Goal: Book appointment/travel/reservation

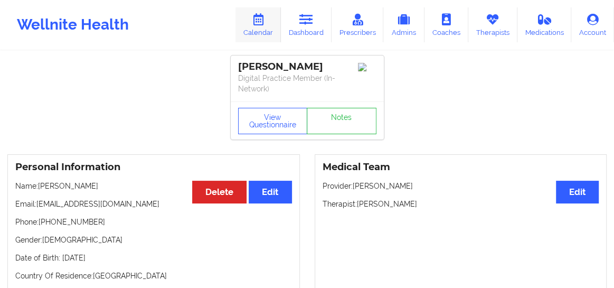
click at [259, 24] on icon at bounding box center [258, 20] width 14 height 12
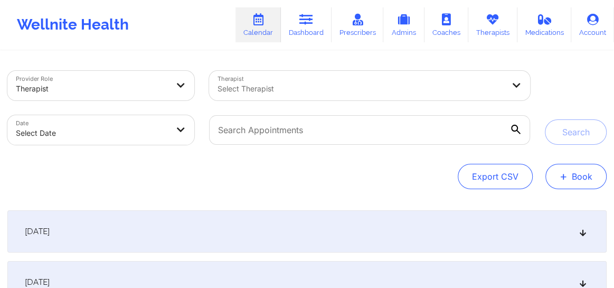
click at [575, 183] on button "+ Book" at bounding box center [575, 176] width 61 height 25
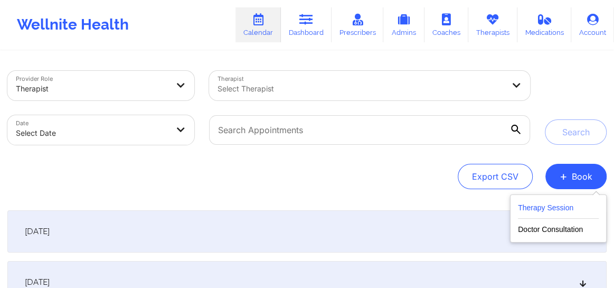
click at [551, 205] on button "Therapy Session" at bounding box center [558, 209] width 81 height 17
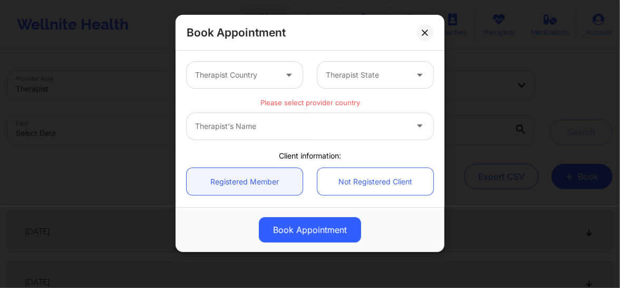
click at [267, 83] on div "Therapist Country" at bounding box center [232, 75] width 91 height 26
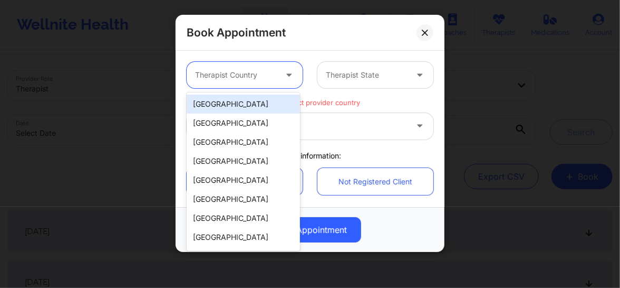
click at [231, 100] on div "[GEOGRAPHIC_DATA]" at bounding box center [243, 103] width 113 height 19
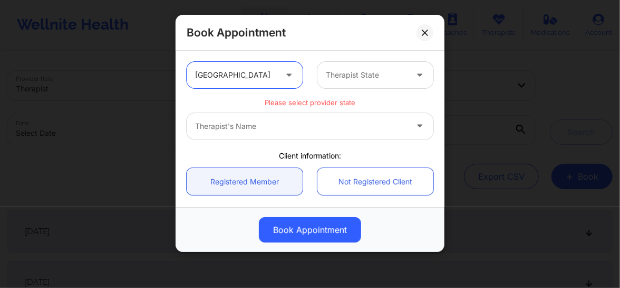
click at [346, 75] on div at bounding box center [366, 75] width 81 height 13
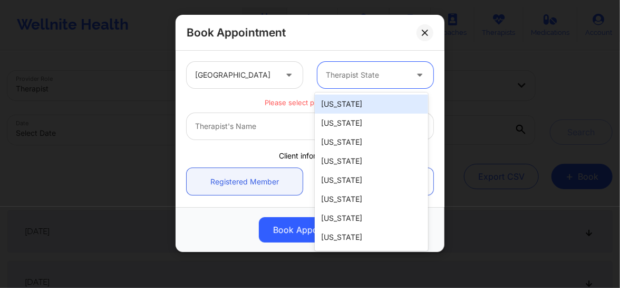
type input "c"
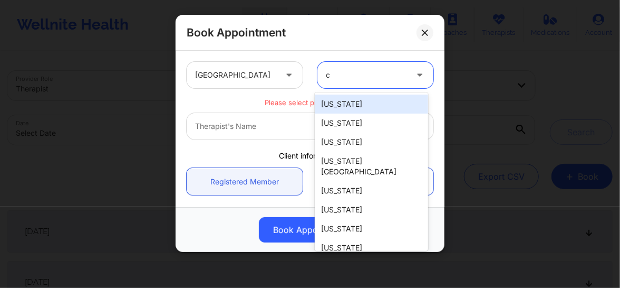
click at [337, 102] on div "[US_STATE]" at bounding box center [371, 103] width 113 height 19
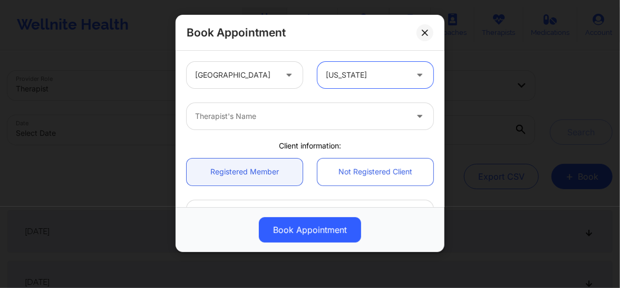
click at [268, 116] on div at bounding box center [301, 116] width 212 height 13
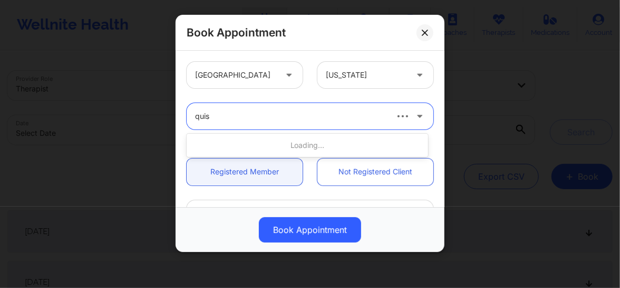
type input "[PERSON_NAME]"
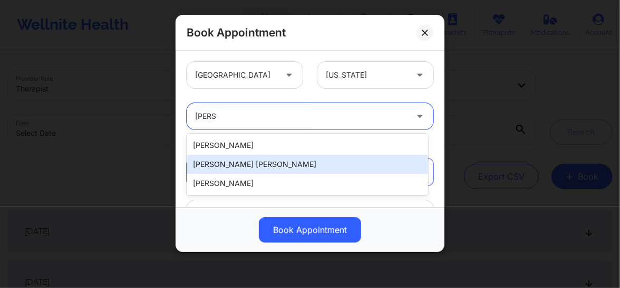
click at [245, 165] on div "[PERSON_NAME] [PERSON_NAME]" at bounding box center [308, 164] width 242 height 19
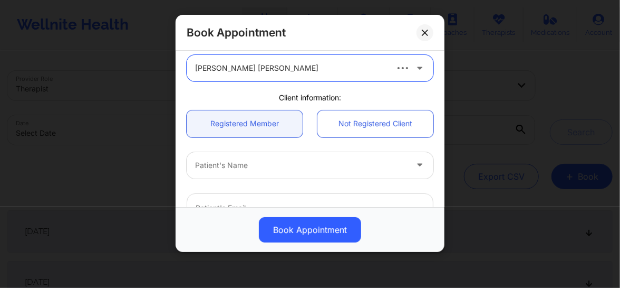
scroll to position [56, 0]
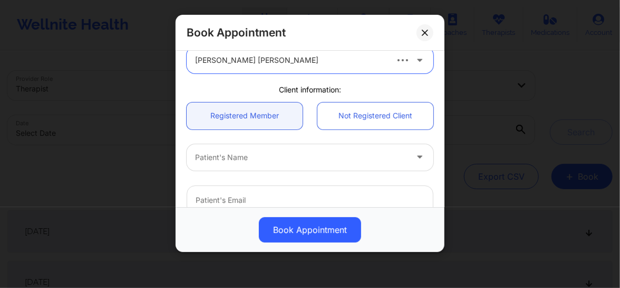
click at [244, 161] on div at bounding box center [301, 157] width 212 height 13
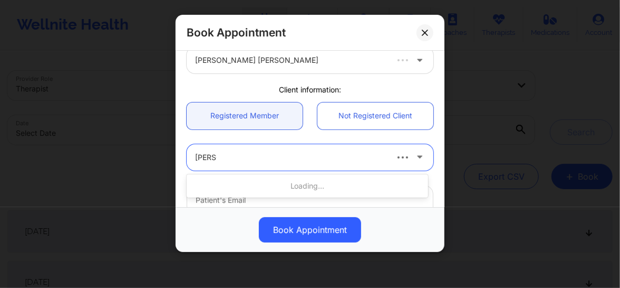
type input "[PERSON_NAME]"
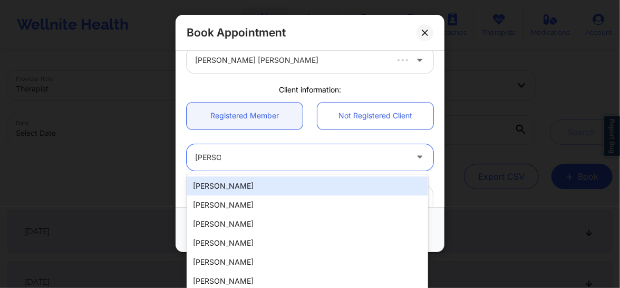
click at [234, 182] on div "[PERSON_NAME]" at bounding box center [308, 185] width 242 height 19
type input "[EMAIL_ADDRESS][DOMAIN_NAME]"
type input "[PHONE_NUMBER]"
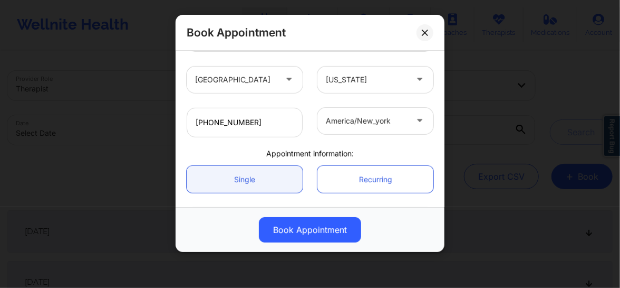
scroll to position [264, 0]
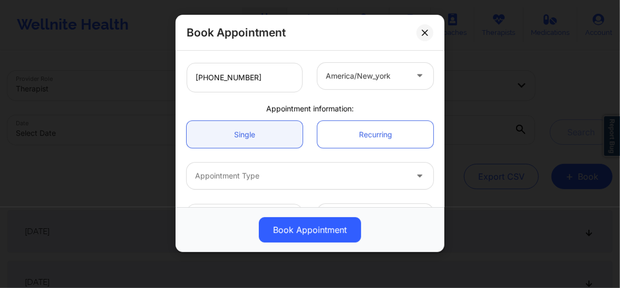
click at [251, 176] on div at bounding box center [301, 175] width 212 height 13
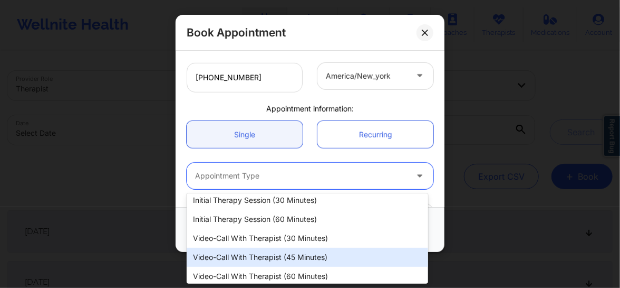
scroll to position [46, 0]
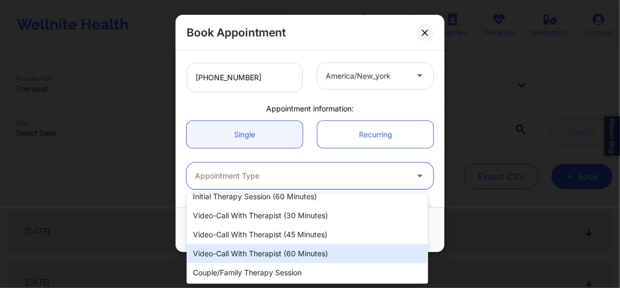
click at [269, 261] on div "Video-Call with Therapist (60 minutes)" at bounding box center [308, 253] width 242 height 19
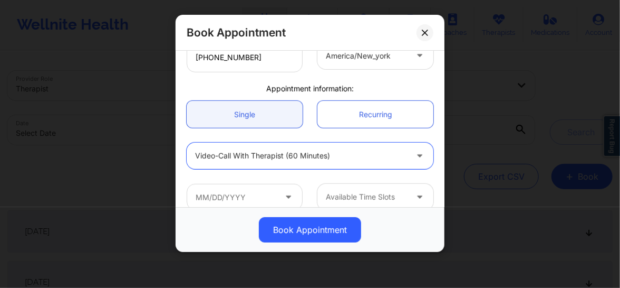
scroll to position [298, 0]
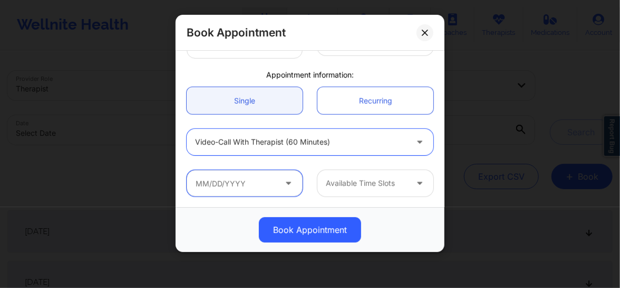
click at [263, 189] on input "text" at bounding box center [245, 183] width 116 height 26
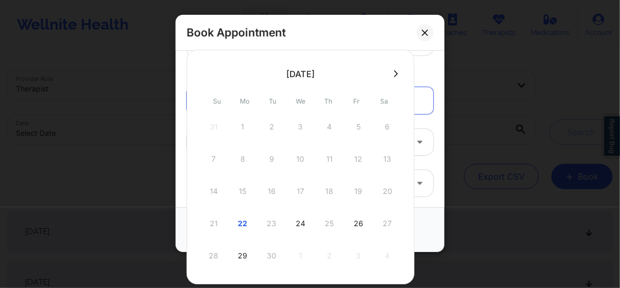
click at [396, 75] on icon at bounding box center [396, 74] width 4 height 8
click at [297, 258] on div "29" at bounding box center [301, 256] width 26 height 30
type input "[DATE]"
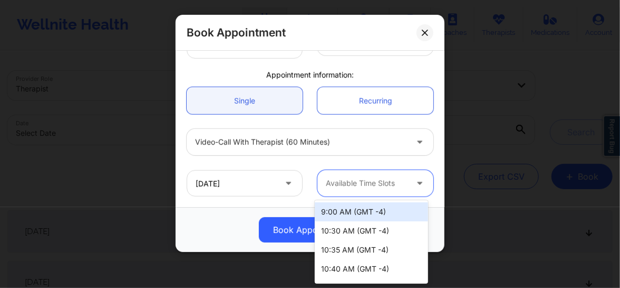
click at [369, 195] on div "Available Time Slots" at bounding box center [363, 183] width 91 height 26
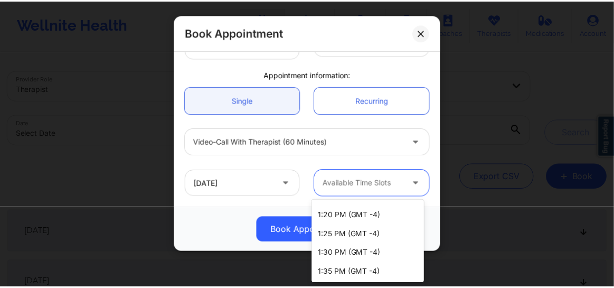
scroll to position [1250, 0]
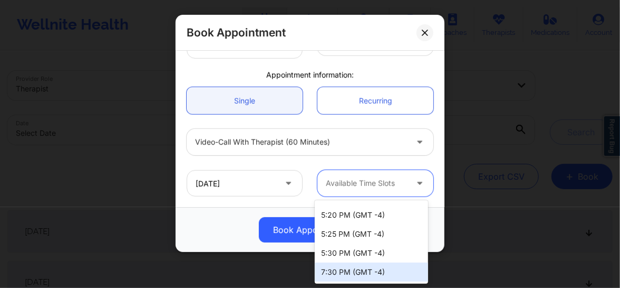
click at [333, 271] on div "7:30 PM (GMT -4)" at bounding box center [371, 271] width 113 height 19
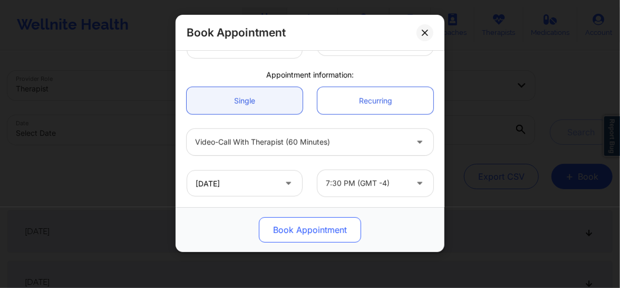
click at [306, 235] on button "Book Appointment" at bounding box center [310, 229] width 102 height 25
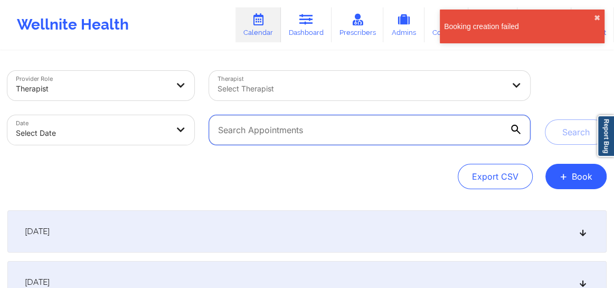
click at [284, 126] on input "text" at bounding box center [369, 130] width 321 height 30
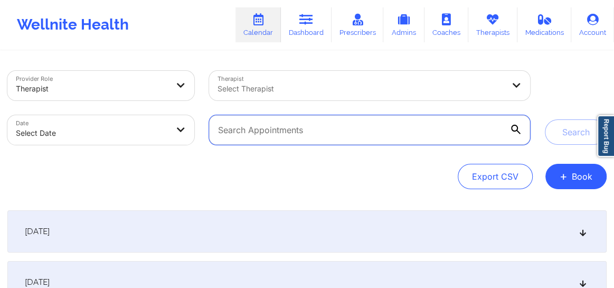
paste input "[EMAIL_ADDRESS][DOMAIN_NAME]"
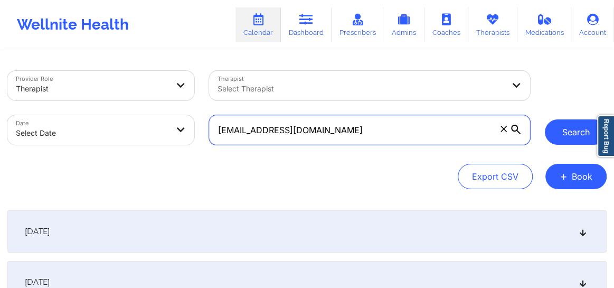
type input "[EMAIL_ADDRESS][DOMAIN_NAME]"
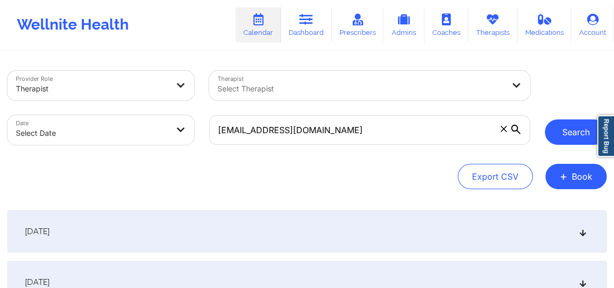
click at [576, 124] on button "Search" at bounding box center [576, 131] width 62 height 25
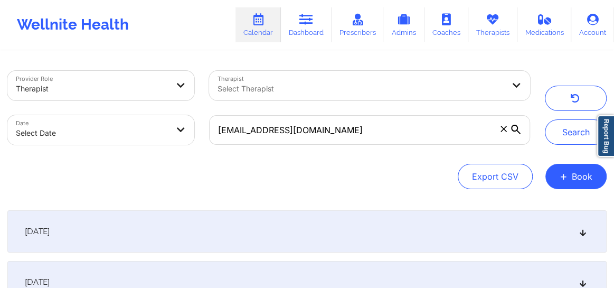
click at [586, 235] on div "[DATE]" at bounding box center [306, 231] width 599 height 42
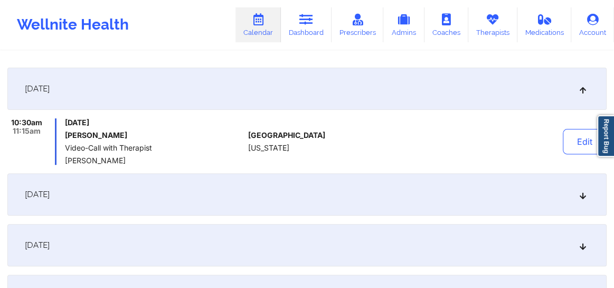
scroll to position [140, 0]
